Goal: Task Accomplishment & Management: Use online tool/utility

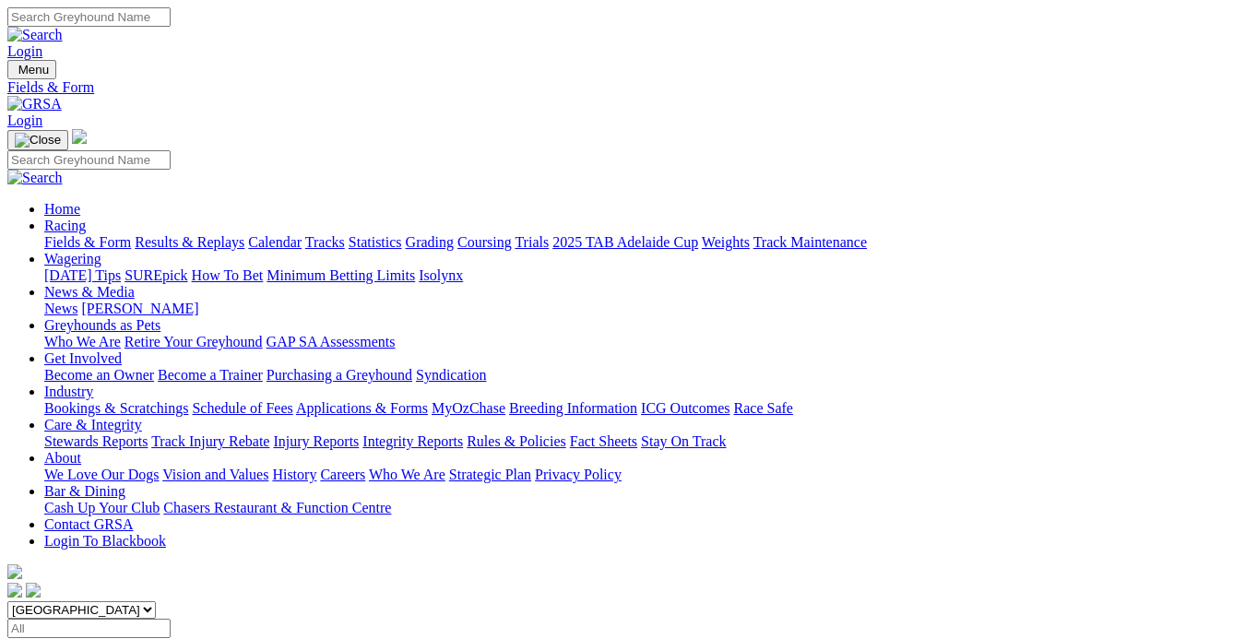
click at [62, 96] on img at bounding box center [34, 104] width 54 height 17
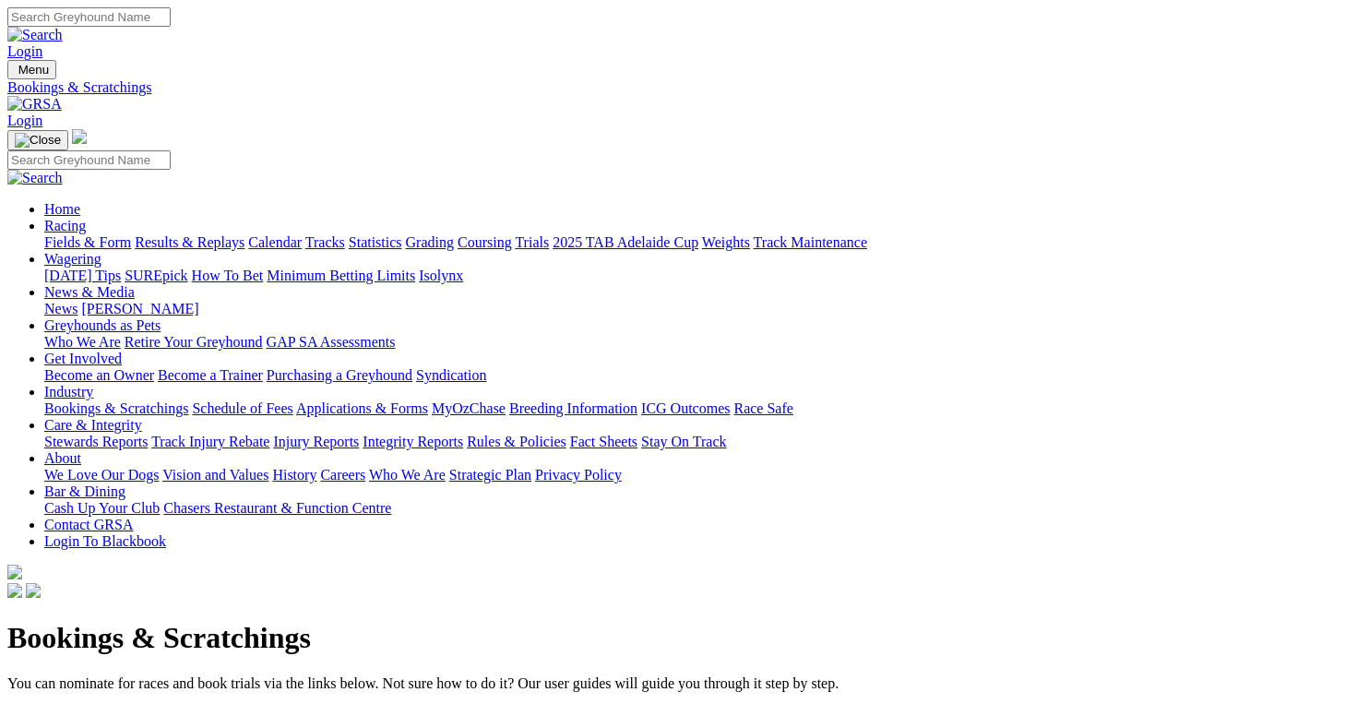
scroll to position [137, 0]
